Goal: Task Accomplishment & Management: Use online tool/utility

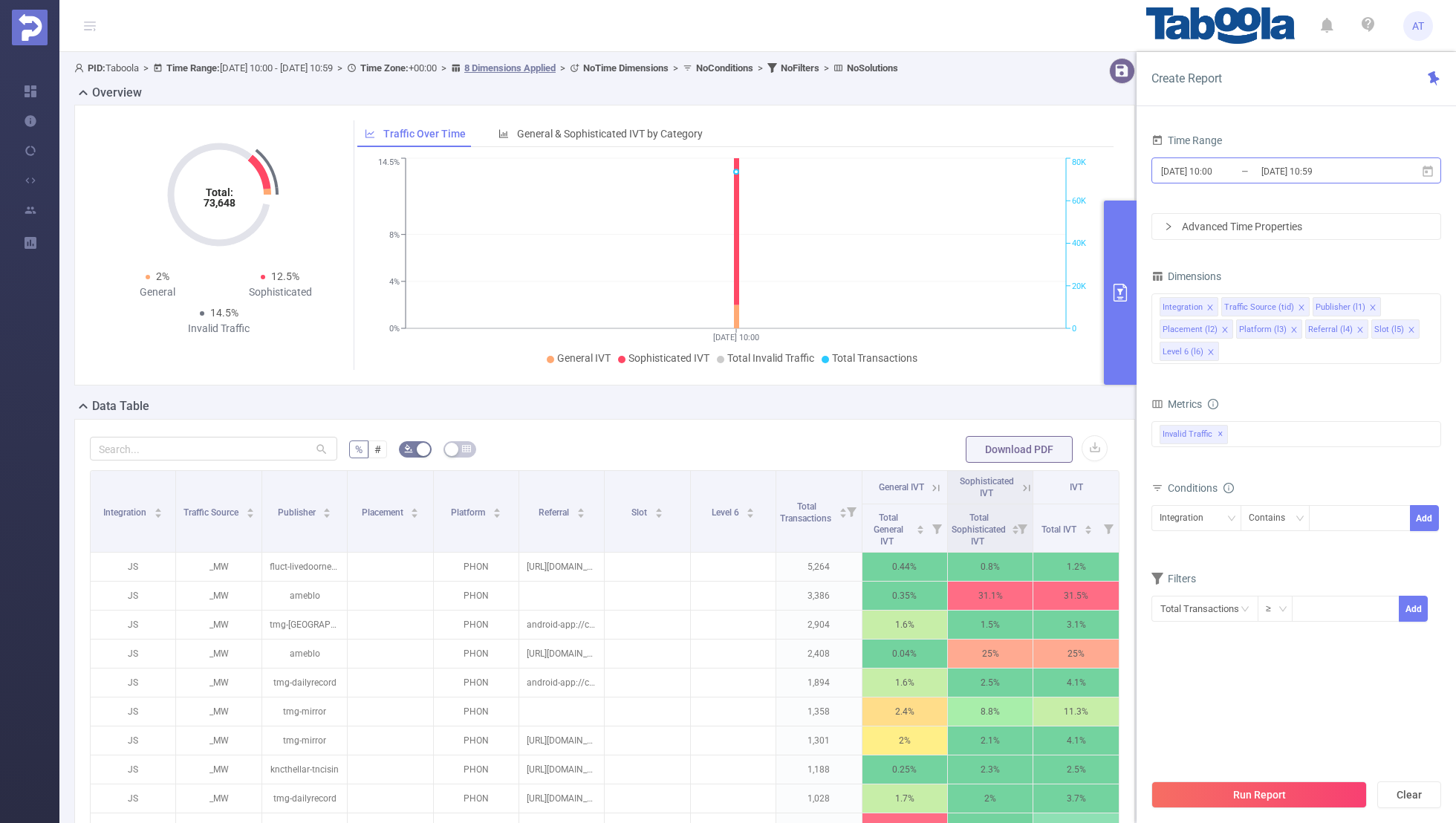
click at [1276, 175] on input "[DATE] 10:59" at bounding box center [1320, 171] width 120 height 20
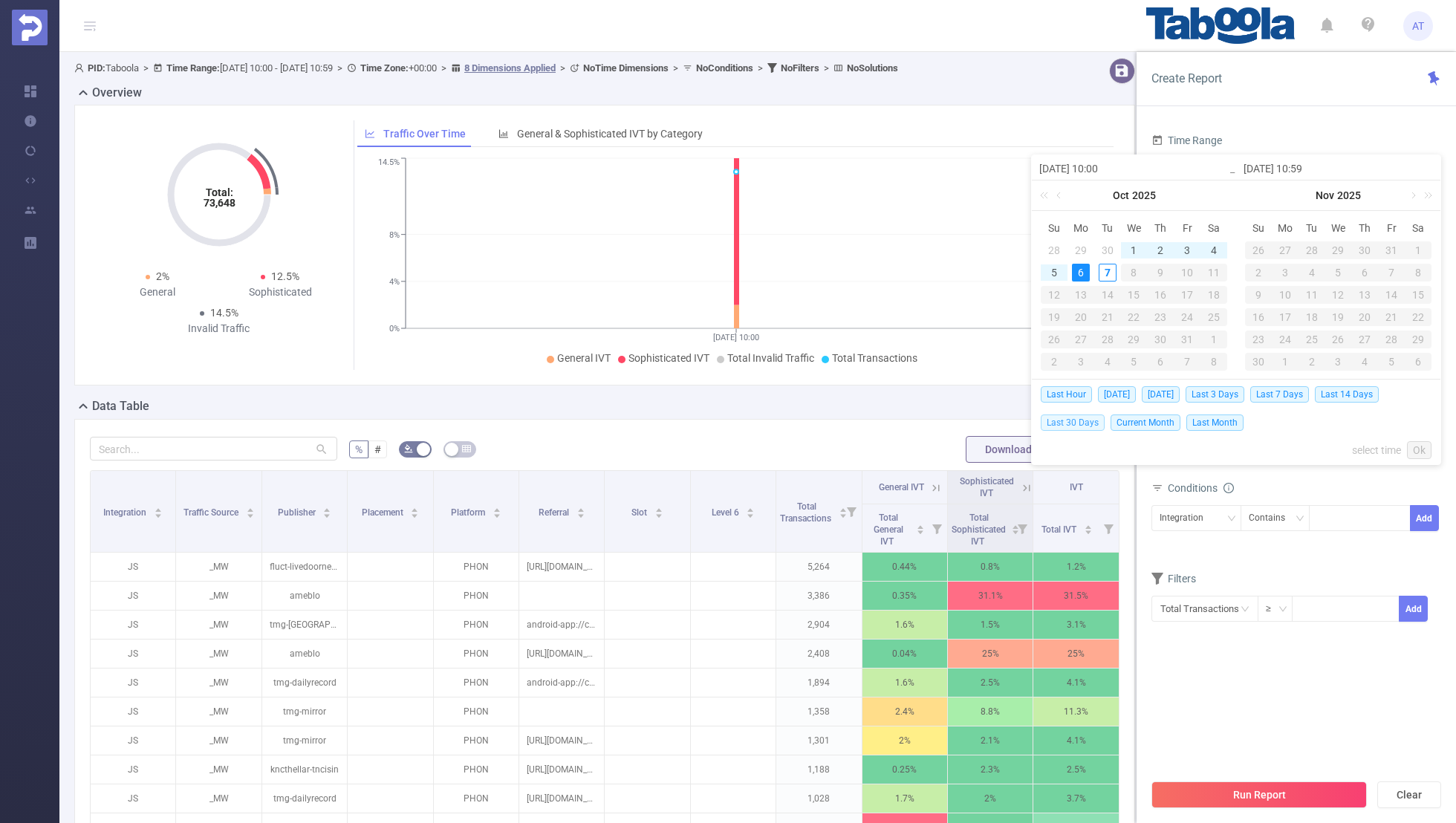
click at [1068, 421] on span "Last 30 Days" at bounding box center [1072, 422] width 64 height 16
type input "[DATE] 00:00"
type input "[DATE] 23:59"
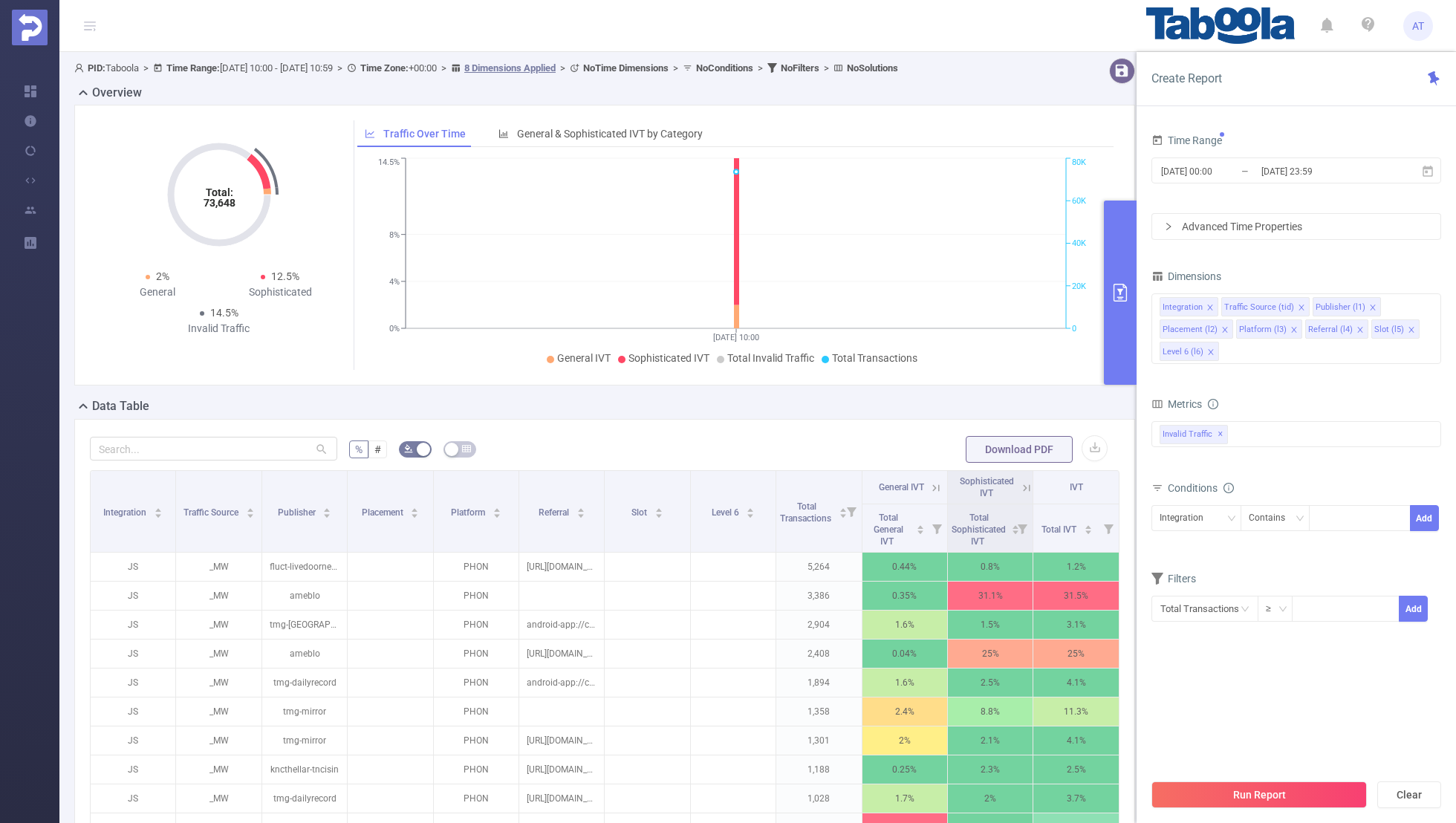
click at [1261, 109] on div "Create Report Time Range [DATE] 00:00 _ [DATE] 23:59 Advanced Time Properties D…" at bounding box center [1295, 438] width 319 height 771
click at [1209, 305] on icon "icon: close" at bounding box center [1210, 307] width 5 height 5
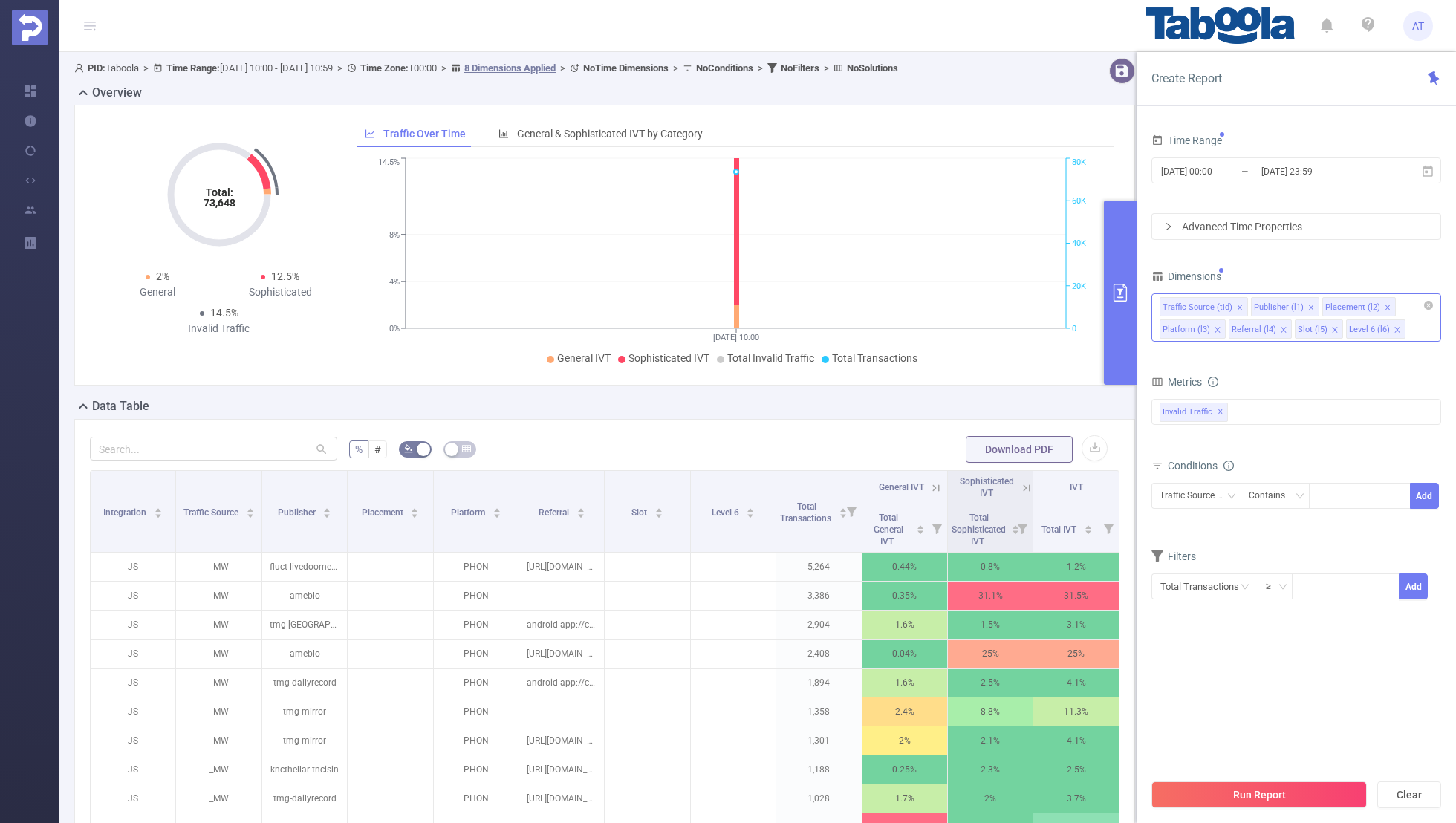
click at [1236, 305] on icon "icon: close" at bounding box center [1239, 307] width 7 height 7
click at [1292, 304] on icon "icon: close" at bounding box center [1296, 307] width 7 height 7
click at [1285, 304] on icon "icon: close" at bounding box center [1289, 307] width 7 height 7
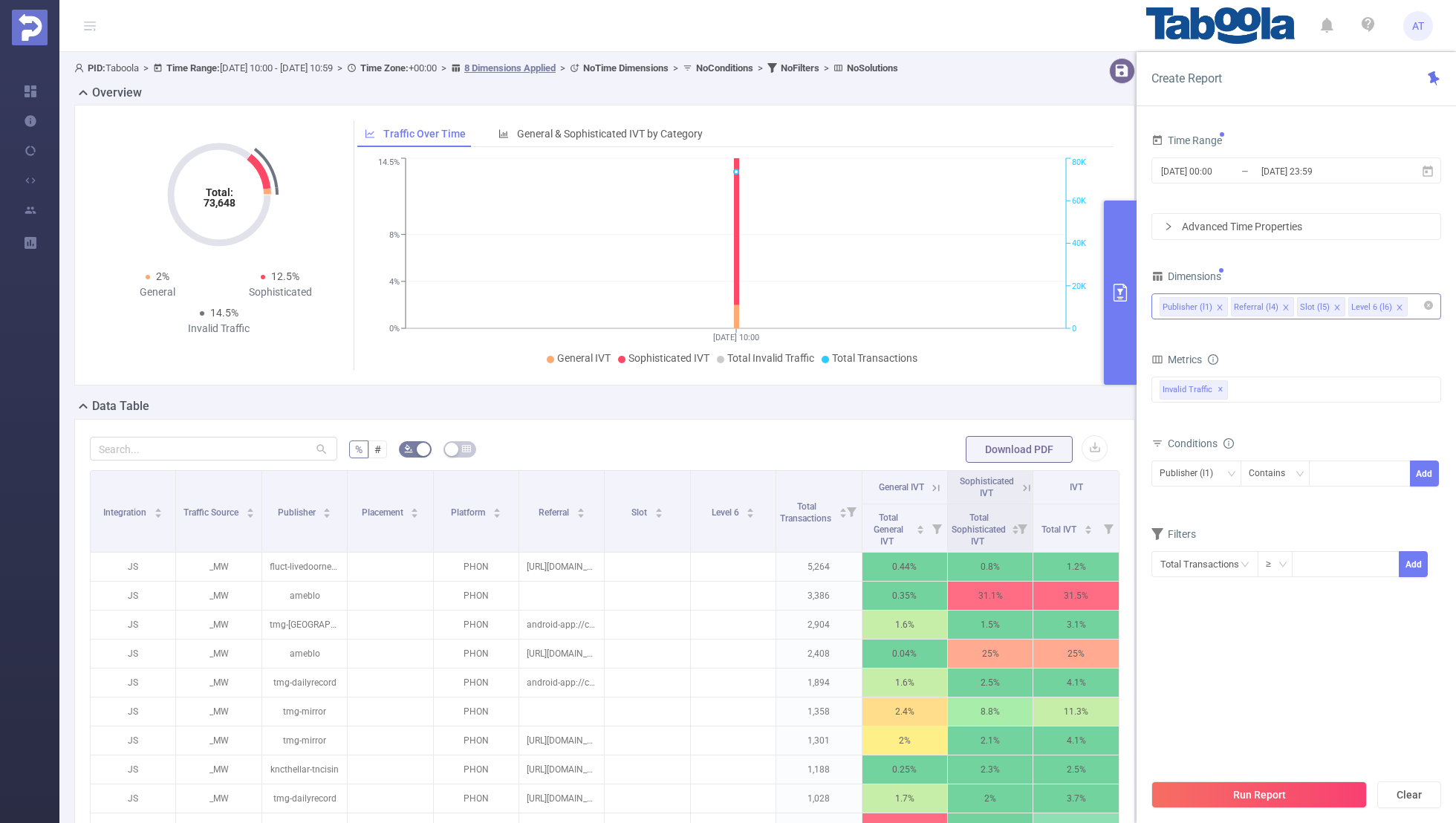
click at [1283, 304] on icon "icon: close" at bounding box center [1285, 307] width 7 height 7
click at [1268, 305] on icon "icon: close" at bounding box center [1271, 307] width 5 height 5
click at [1268, 263] on div "Time Range [DATE] 00:00 _ [DATE] 23:59 Advanced Time Properties Dimensions Publ…" at bounding box center [1296, 363] width 289 height 466
click at [1203, 162] on input "[DATE] 00:00" at bounding box center [1220, 171] width 120 height 20
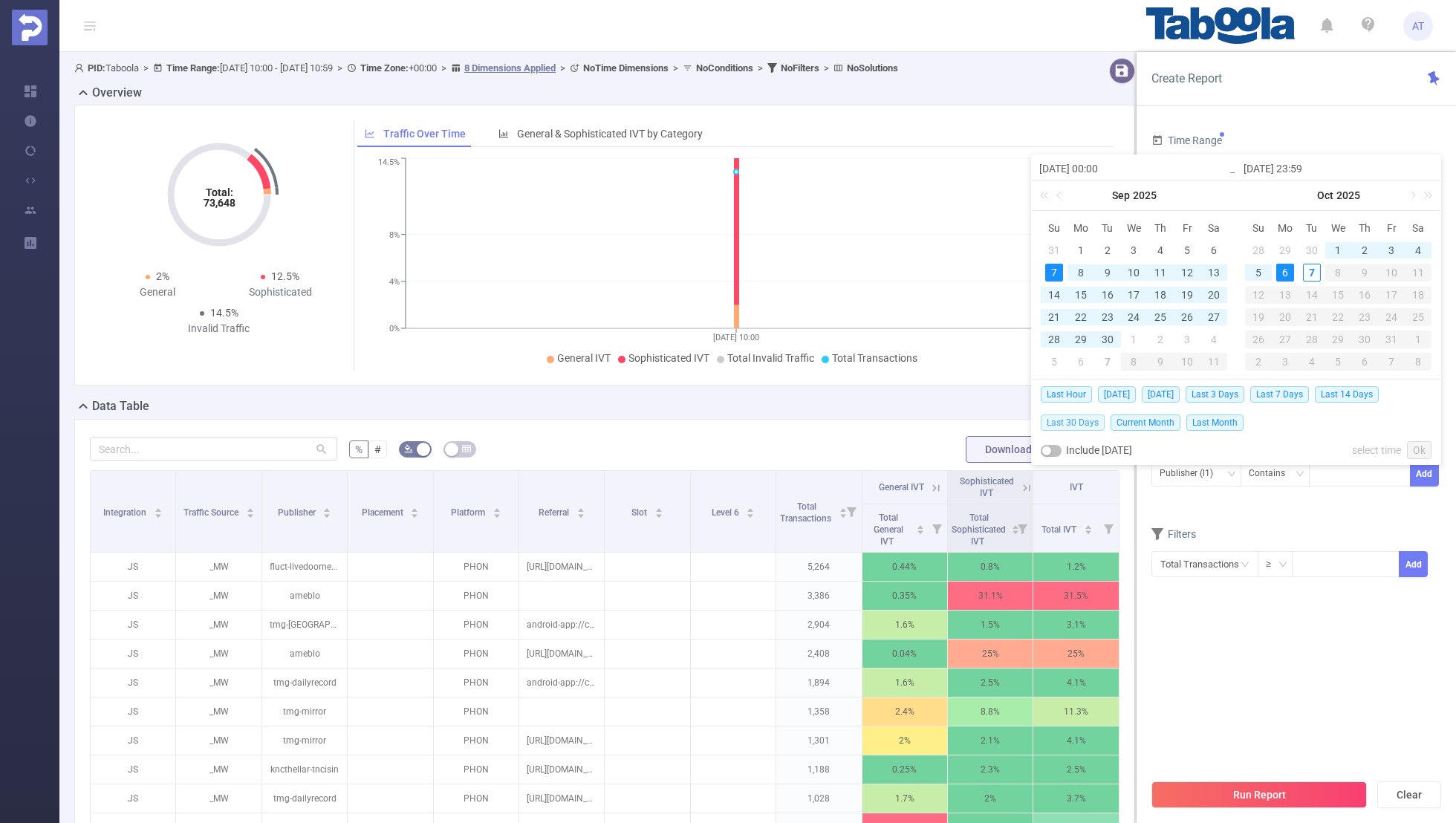
click at [1063, 417] on span "Last 30 Days" at bounding box center [1072, 422] width 64 height 16
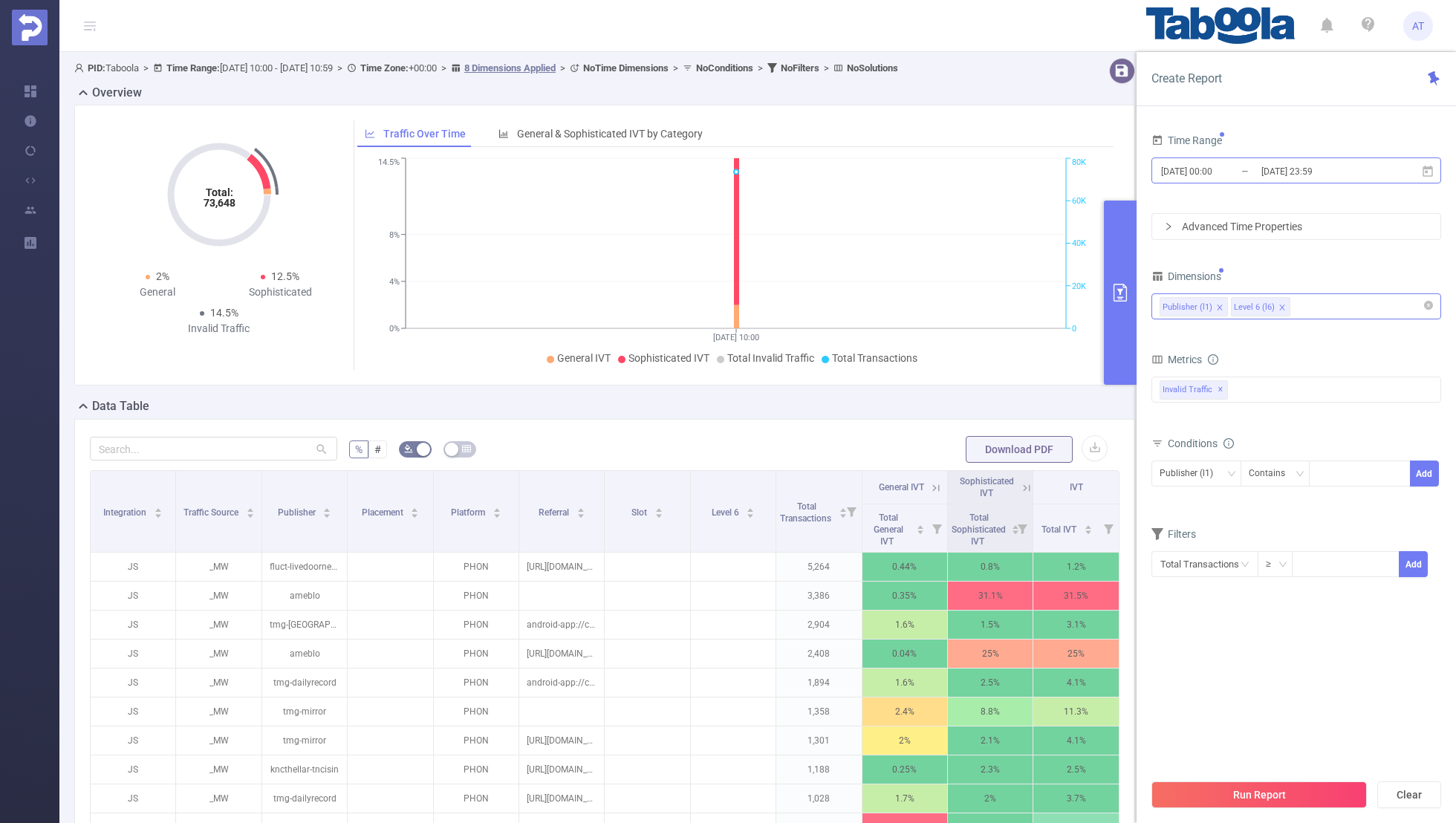
click at [1260, 178] on input "[DATE] 23:59" at bounding box center [1320, 171] width 120 height 20
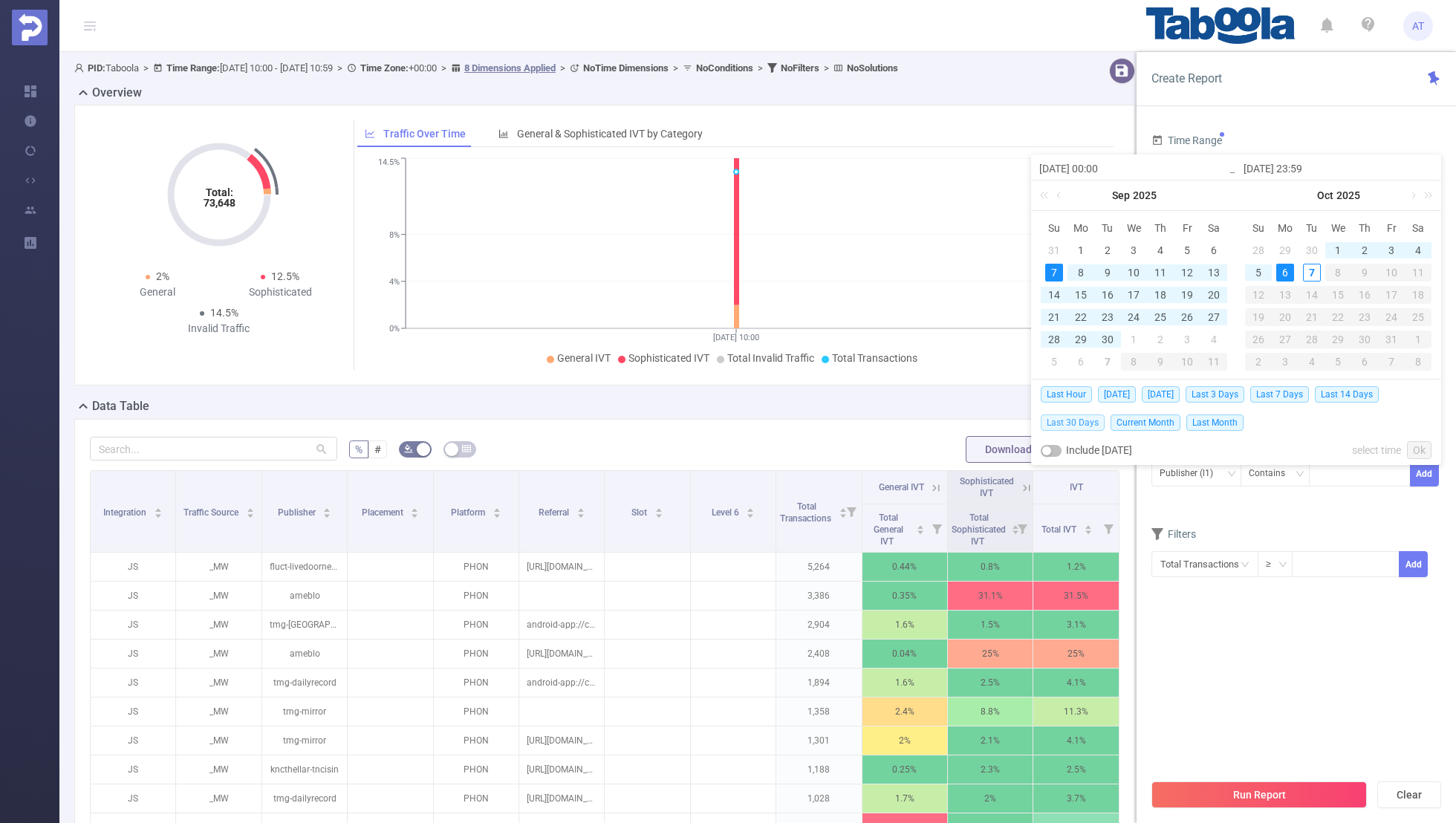
click at [1075, 422] on span "Last 30 Days" at bounding box center [1072, 422] width 64 height 16
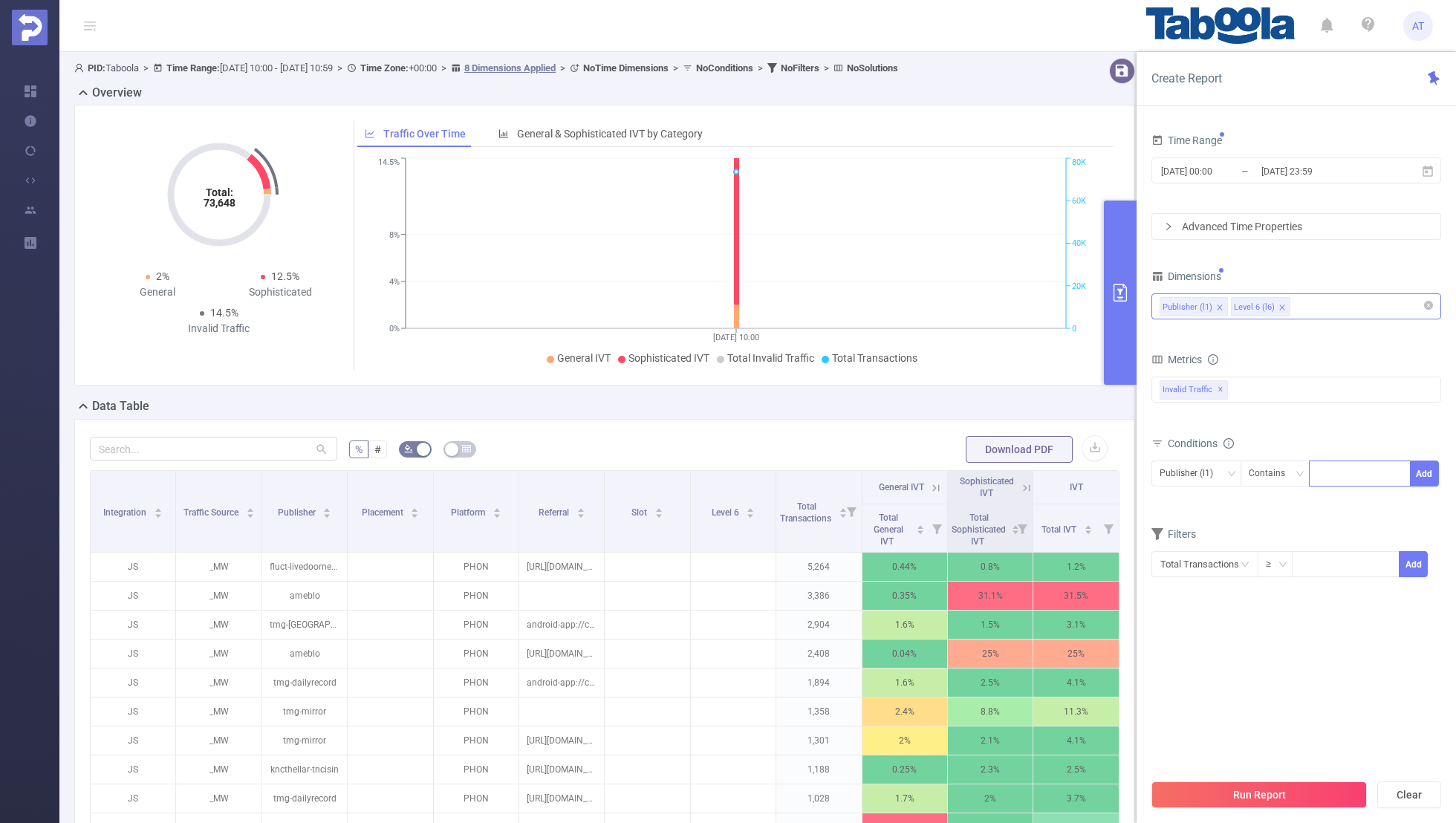
click at [1343, 465] on div at bounding box center [1359, 473] width 85 height 24
paste input "zmfgcontent-playverseo"
type input "zmfgcontent-playverseo"
click at [1420, 469] on button "Add" at bounding box center [1424, 473] width 29 height 26
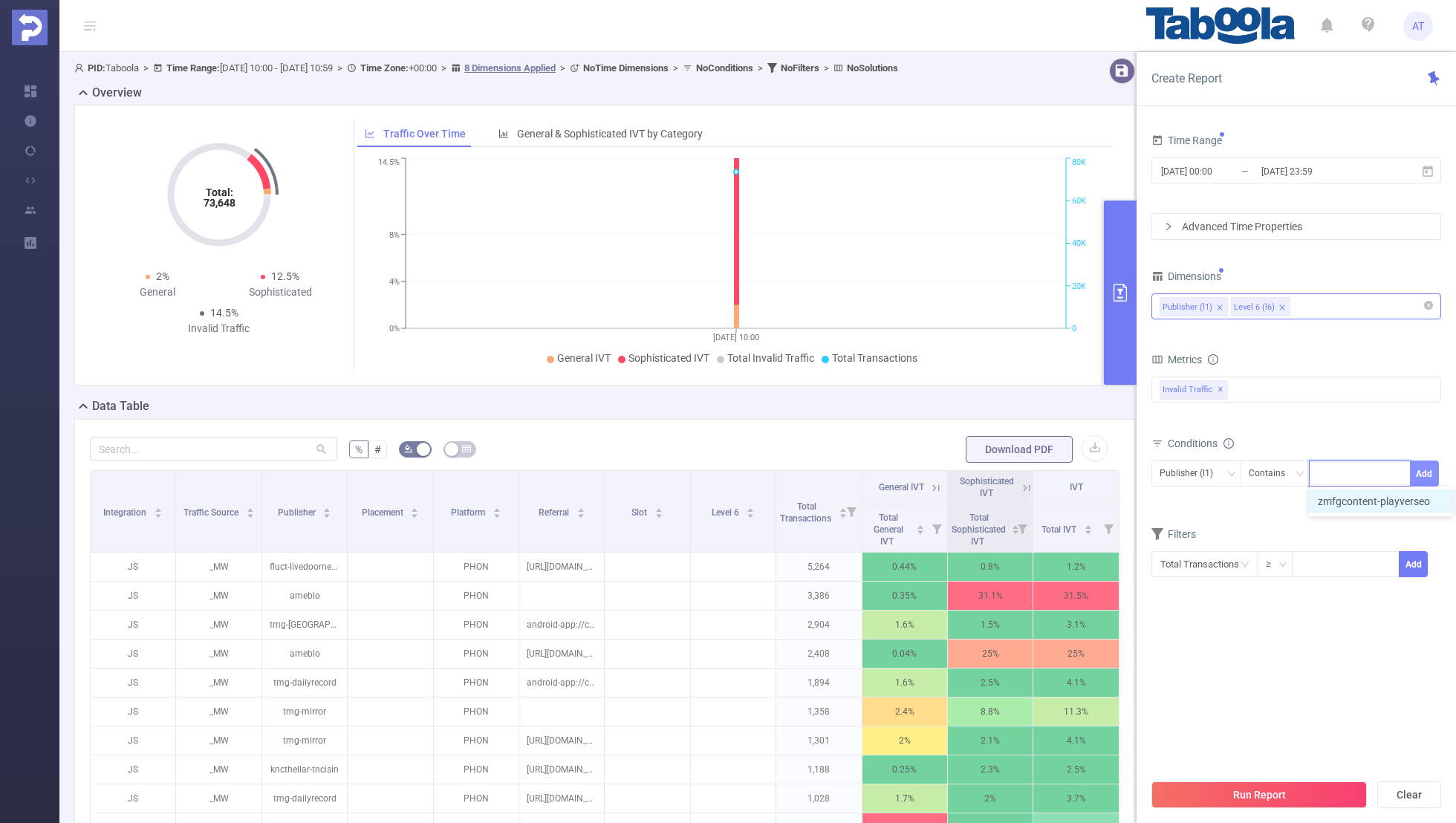
scroll to position [0, 0]
click at [1307, 552] on div "Filters" at bounding box center [1296, 561] width 289 height 24
click at [1243, 169] on input "[DATE] 00:00" at bounding box center [1220, 171] width 120 height 20
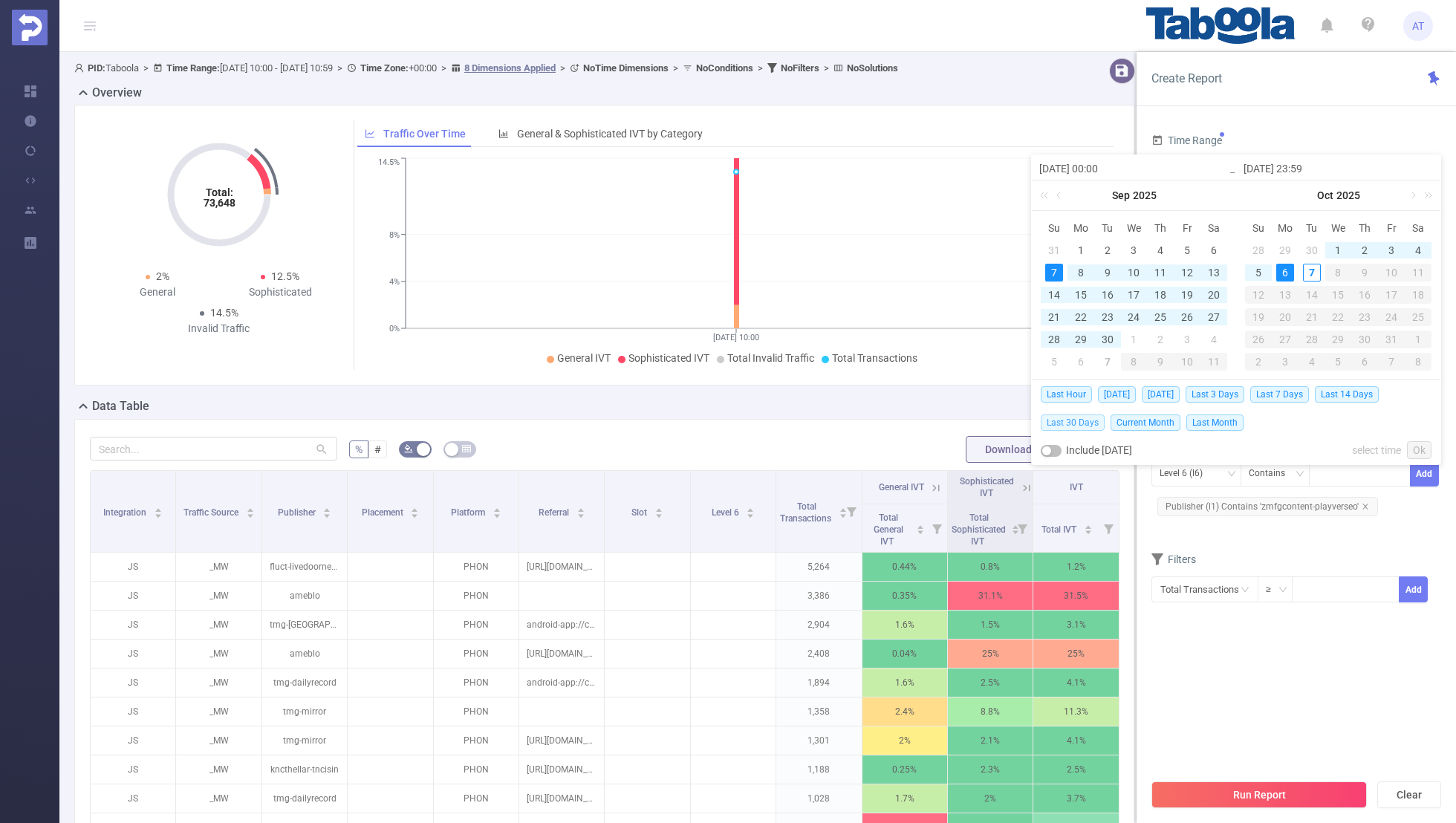
click at [1070, 420] on span "Last 30 Days" at bounding box center [1072, 422] width 64 height 16
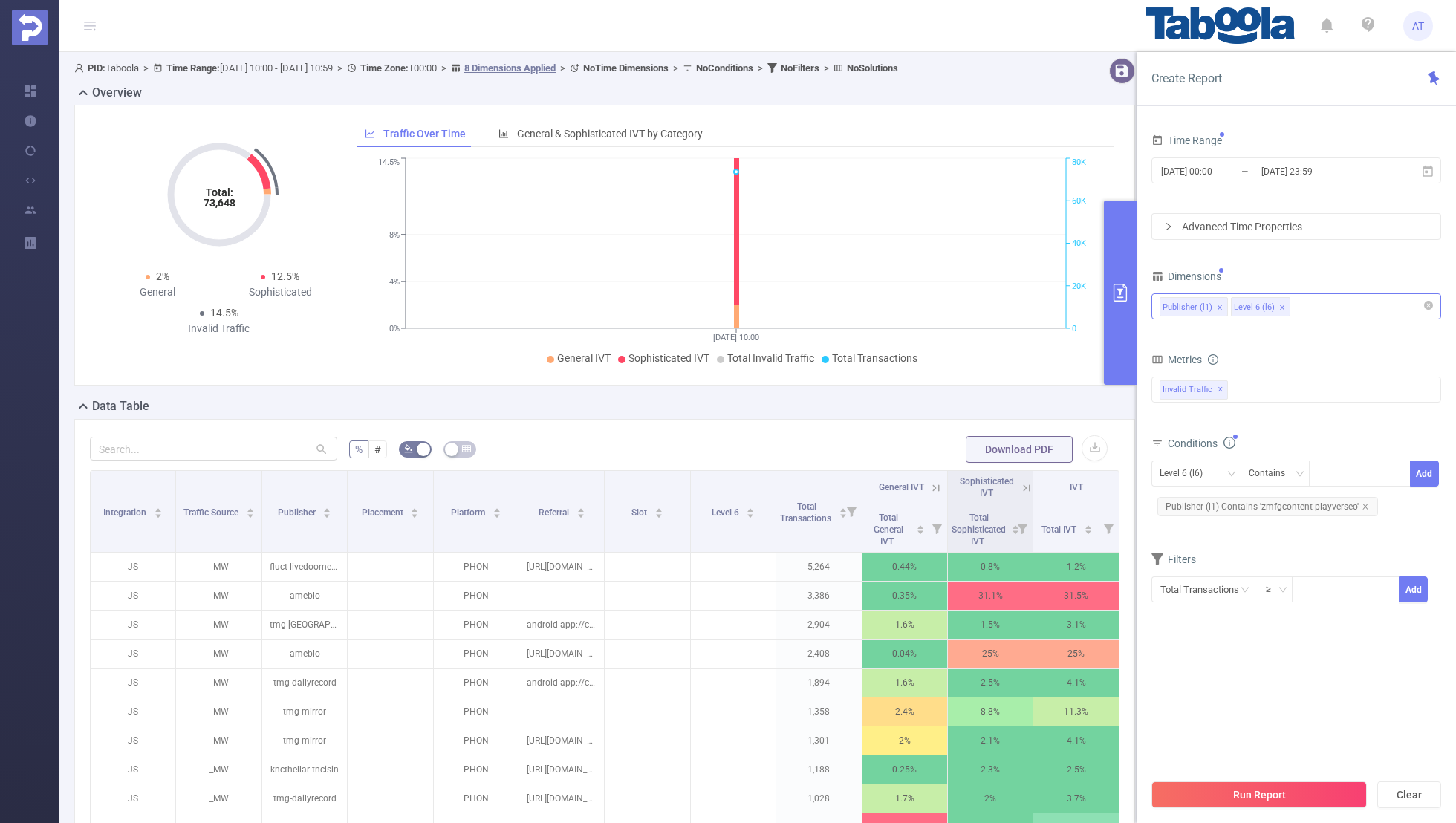
click at [1226, 635] on div "Time Range [DATE] 00:00 _ [DATE] 23:59 Advanced Time Properties Dimensions Publ…" at bounding box center [1296, 385] width 289 height 509
click at [1235, 788] on button "Run Report" at bounding box center [1259, 794] width 216 height 27
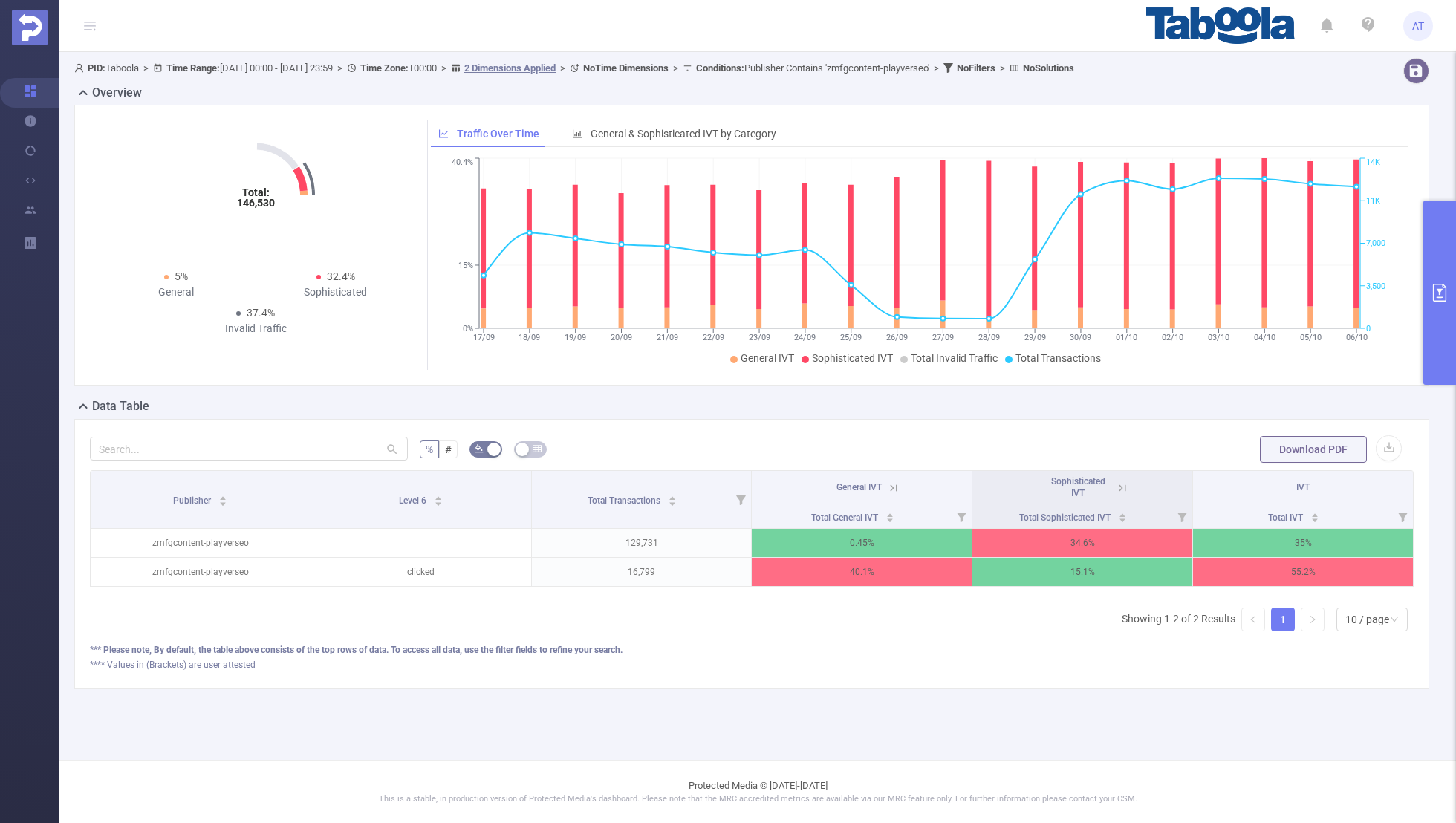
click at [895, 489] on icon at bounding box center [893, 487] width 13 height 13
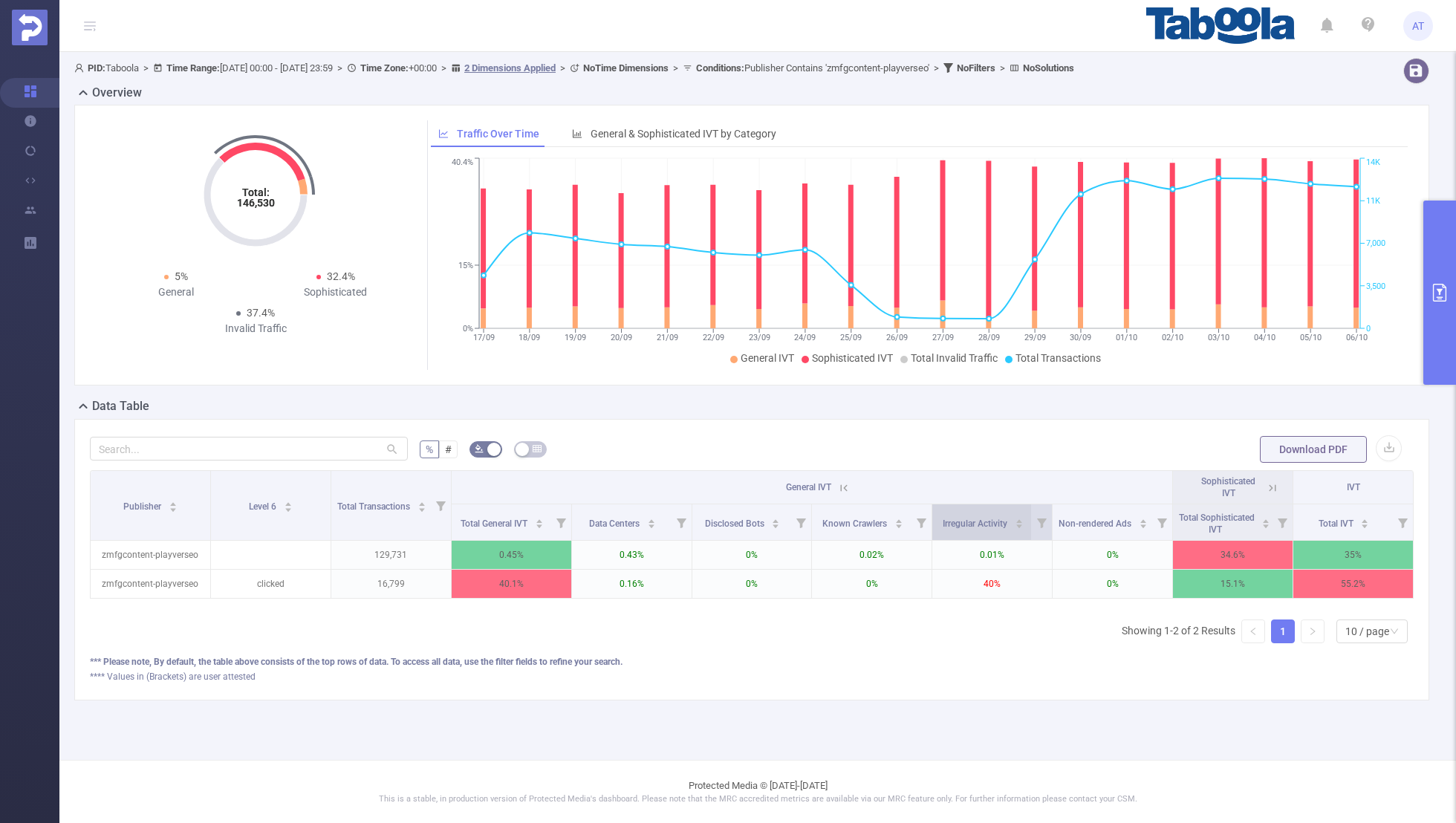
scroll to position [0, 3]
click at [1267, 490] on icon at bounding box center [1269, 487] width 13 height 13
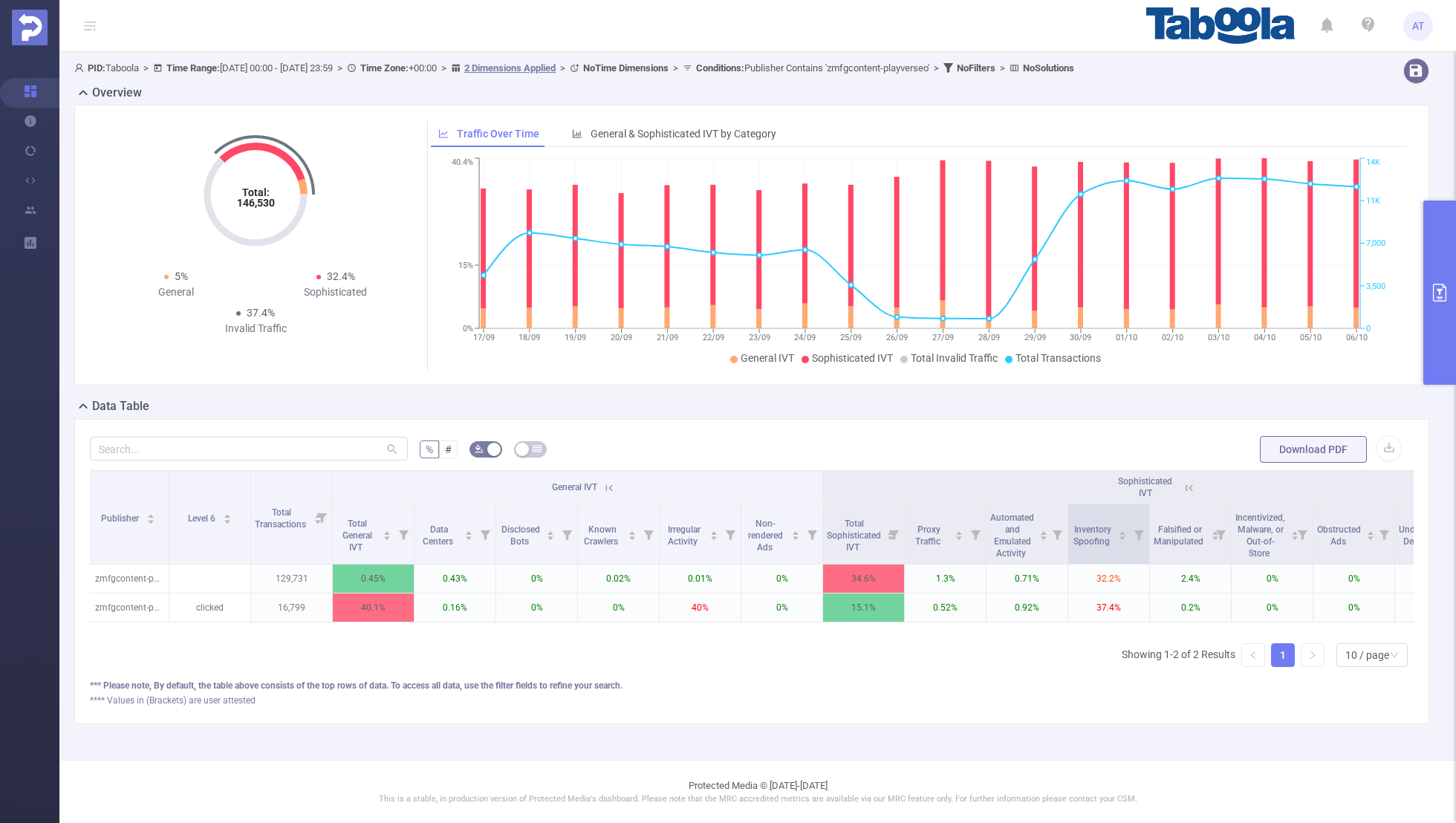
scroll to position [0, 150]
